Goal: Information Seeking & Learning: Learn about a topic

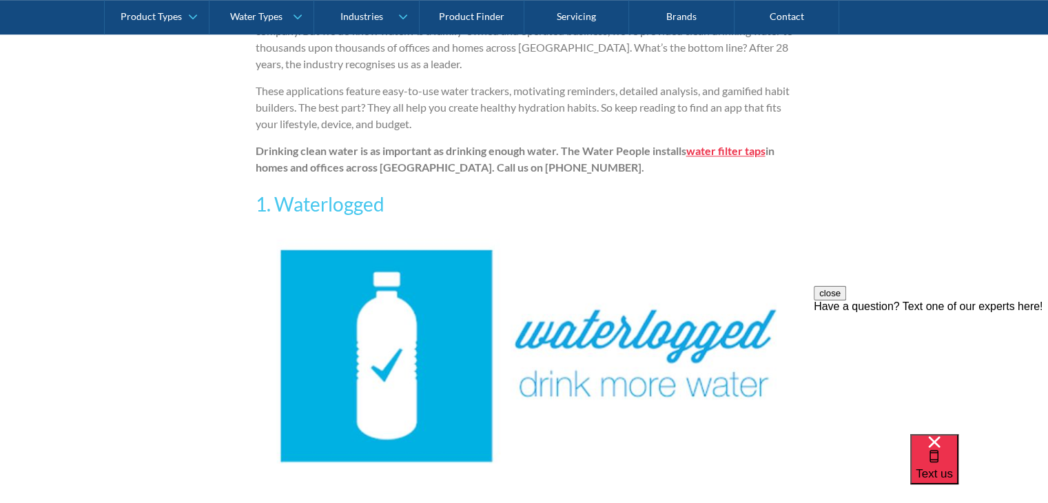
scroll to position [997, 0]
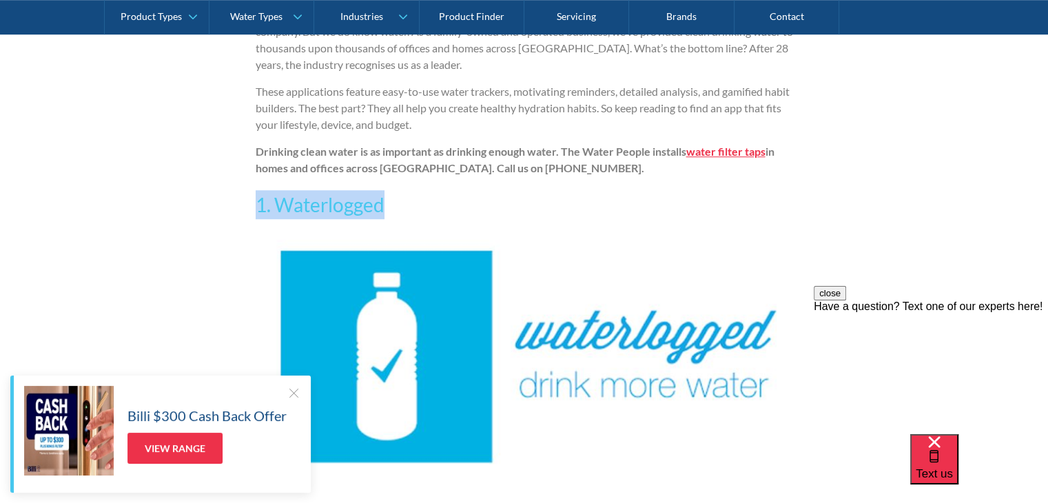
drag, startPoint x: 405, startPoint y: 206, endPoint x: 254, endPoint y: 205, distance: 150.9
copy h3 "1. Waterlogged"
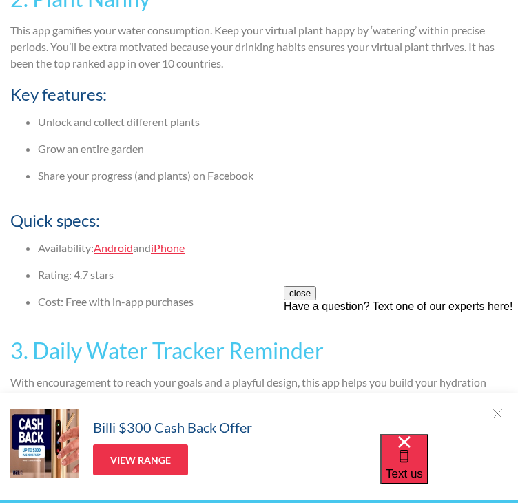
scroll to position [1450, 0]
drag, startPoint x: 173, startPoint y: 108, endPoint x: 39, endPoint y: 101, distance: 134.5
copy h3 "Plant Nanny"
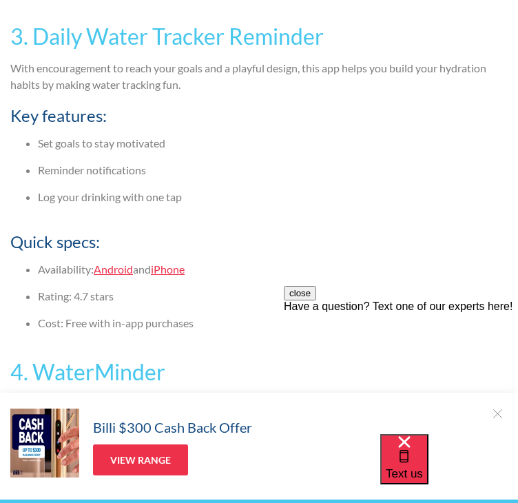
scroll to position [1767, 0]
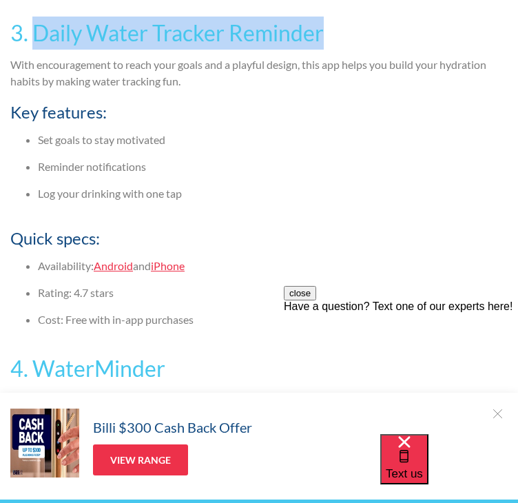
drag, startPoint x: 341, startPoint y: 141, endPoint x: 34, endPoint y: 138, distance: 306.6
click at [34, 50] on h3 "3. Daily Water Tracker Reminder" at bounding box center [258, 33] width 497 height 33
copy h3 "Daily Water Tracker Reminder"
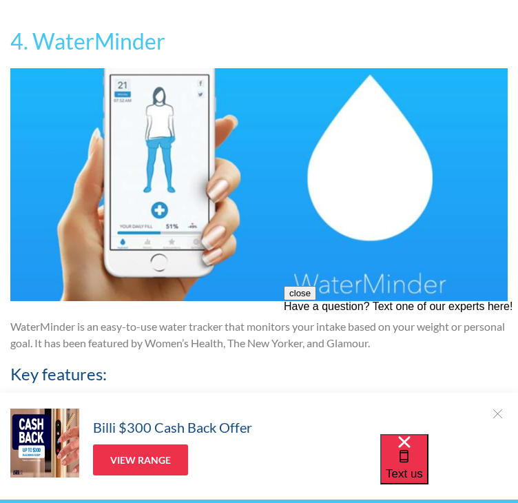
scroll to position [2095, 0]
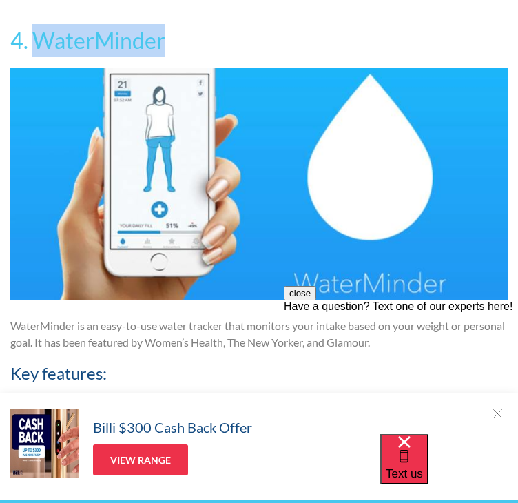
drag, startPoint x: 129, startPoint y: 144, endPoint x: 35, endPoint y: 155, distance: 94.3
click at [35, 57] on h3 "4. WaterMinder" at bounding box center [258, 40] width 497 height 33
copy h3 "WaterMinder"
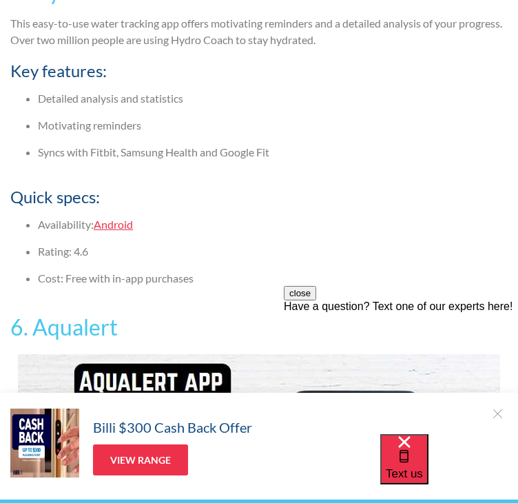
scroll to position [2734, 0]
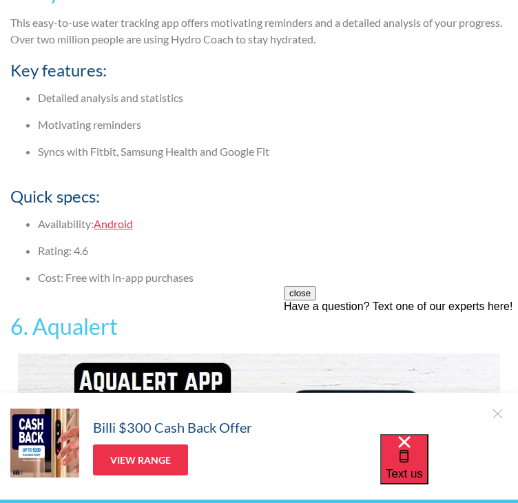
drag, startPoint x: 201, startPoint y: 99, endPoint x: 39, endPoint y: 96, distance: 162.6
copy h3 "Hydro Coach"
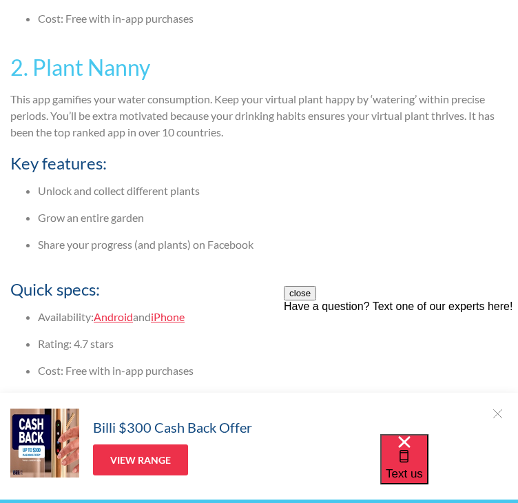
scroll to position [1381, 0]
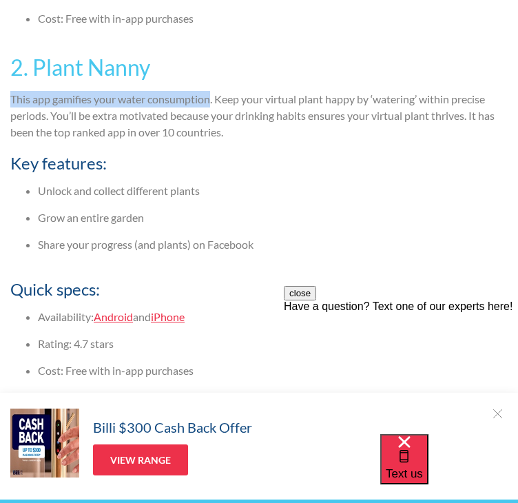
drag, startPoint x: 214, startPoint y: 209, endPoint x: 8, endPoint y: 210, distance: 206.0
copy p "This app gamifies your water consumption"
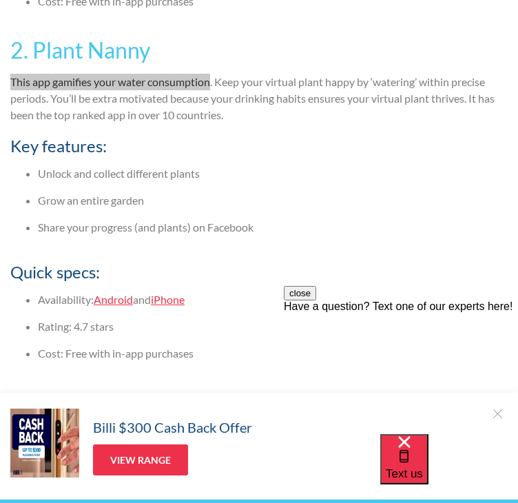
scroll to position [1400, 0]
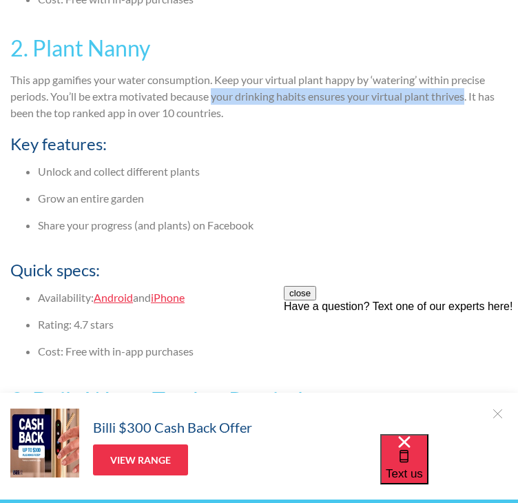
drag, startPoint x: 219, startPoint y: 205, endPoint x: 471, endPoint y: 205, distance: 252.2
click at [471, 121] on p "This app gamifies your water consumption. Keep your virtual plant happy by ‘wat…" at bounding box center [258, 97] width 497 height 50
copy p "your drinking habits ensures your virtual plant thrives"
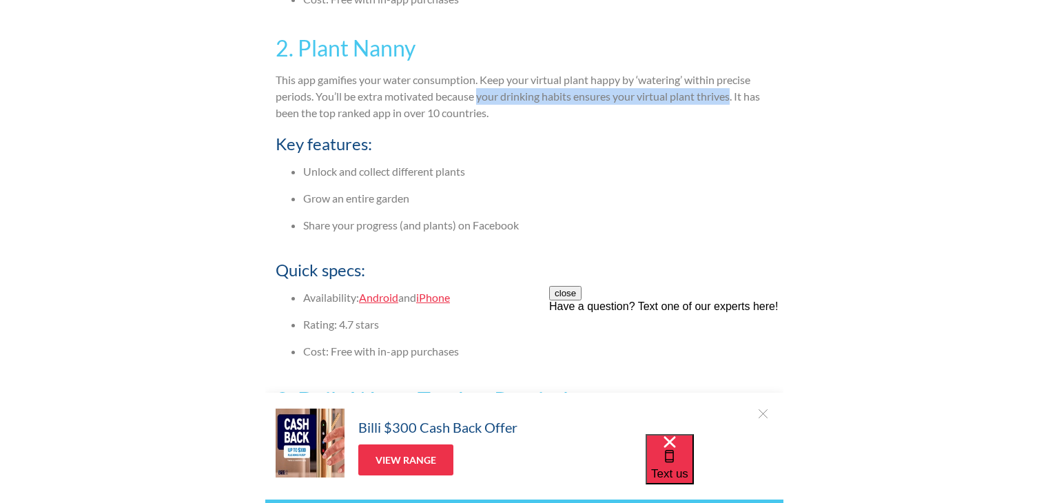
scroll to position [1669, 0]
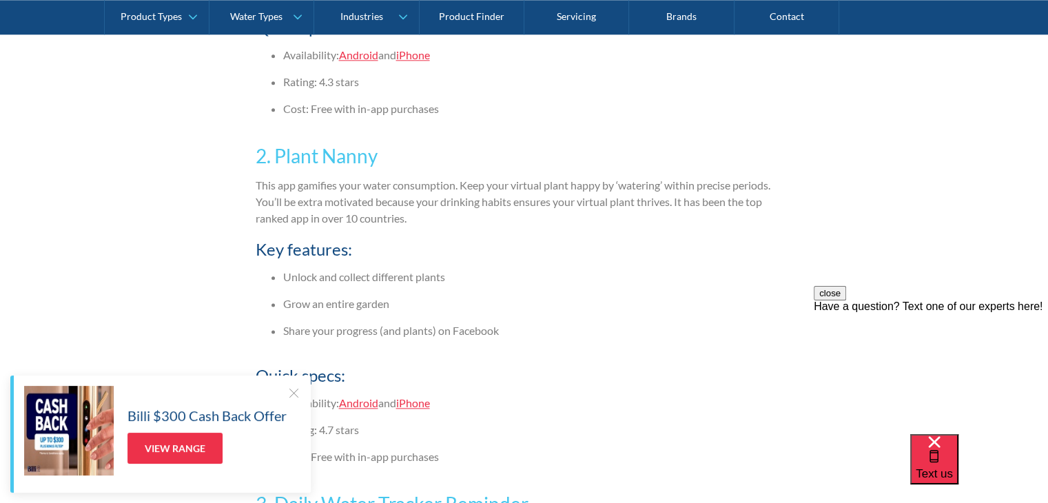
click at [291, 390] on div at bounding box center [294, 393] width 14 height 14
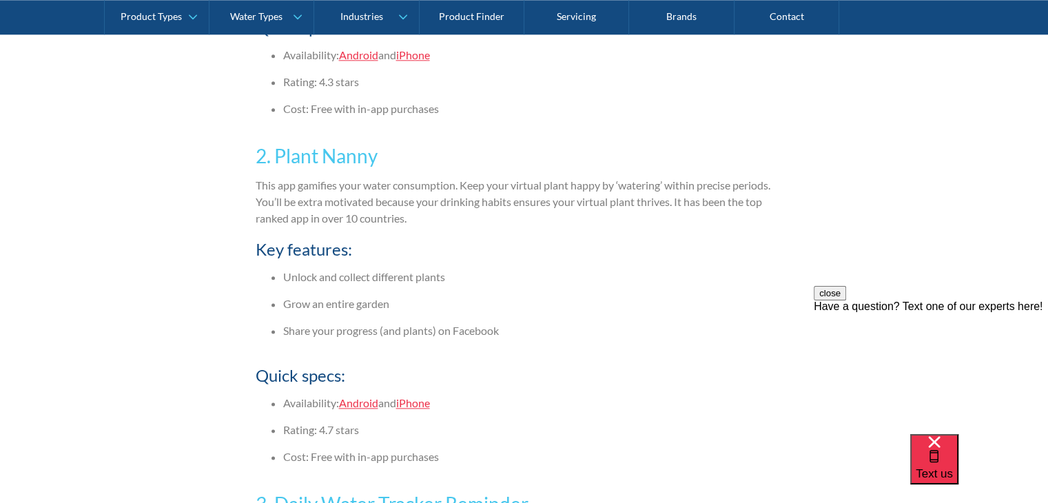
click at [728, 367] on h4 "Quick specs:" at bounding box center [524, 375] width 537 height 25
click at [846, 300] on button "close" at bounding box center [830, 293] width 32 height 14
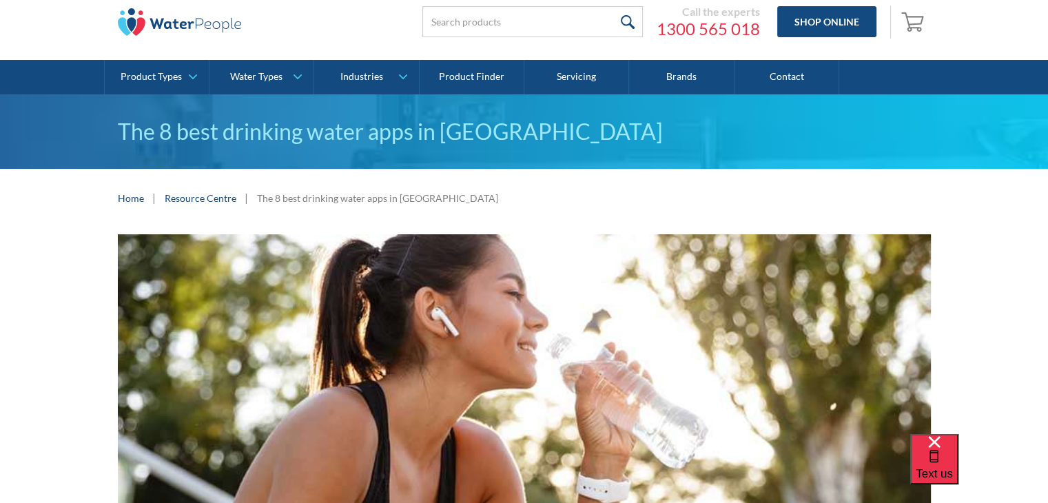
scroll to position [0, 0]
